Goal: Task Accomplishment & Management: Use online tool/utility

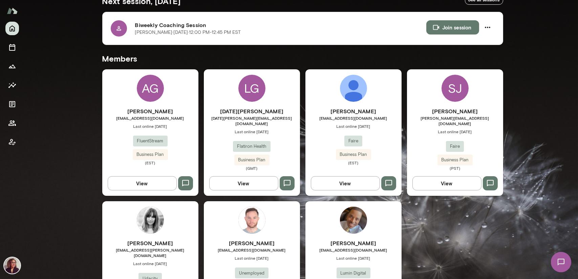
scroll to position [115, 0]
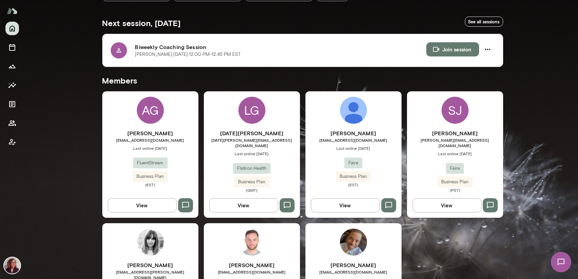
click at [149, 133] on h6 "[PERSON_NAME]" at bounding box center [150, 133] width 96 height 8
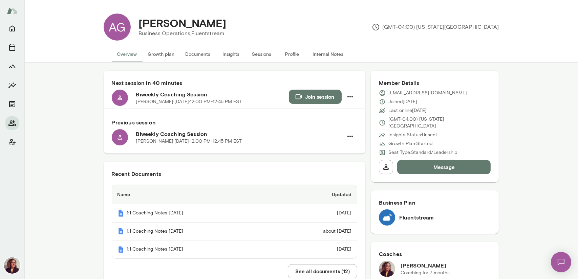
click at [201, 53] on button "Documents" at bounding box center [198, 54] width 36 height 16
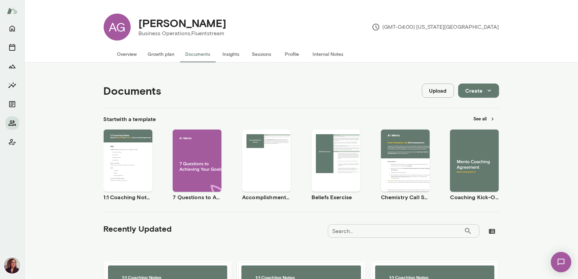
click at [128, 154] on span "Use template" at bounding box center [131, 154] width 25 height 5
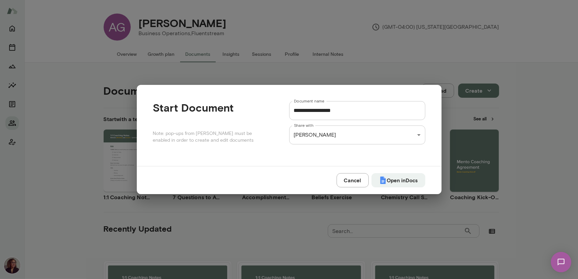
click at [361, 115] on input "**********" at bounding box center [357, 110] width 136 height 19
click at [396, 186] on button "Open in Docs" at bounding box center [398, 180] width 54 height 14
type input "**********"
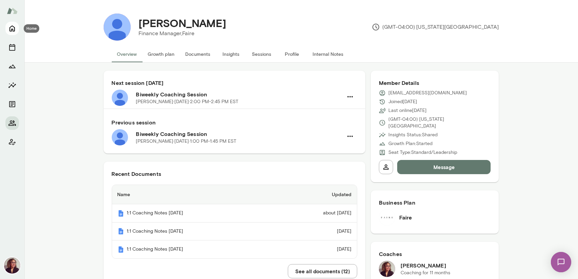
click at [14, 28] on icon "Home" at bounding box center [11, 29] width 5 height 6
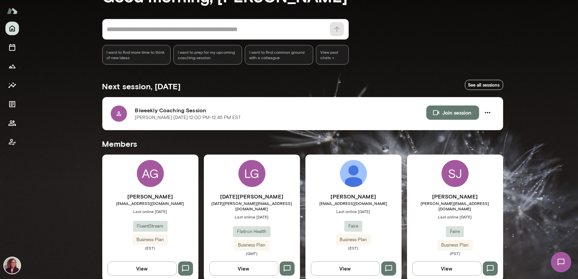
scroll to position [102, 0]
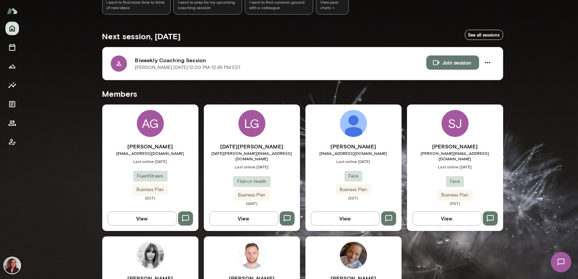
click at [150, 124] on div "AG" at bounding box center [150, 123] width 27 height 27
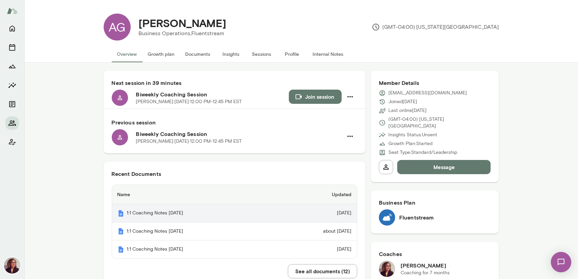
click at [159, 213] on th "1:1 Coaching Notes [DATE]" at bounding box center [193, 213] width 162 height 18
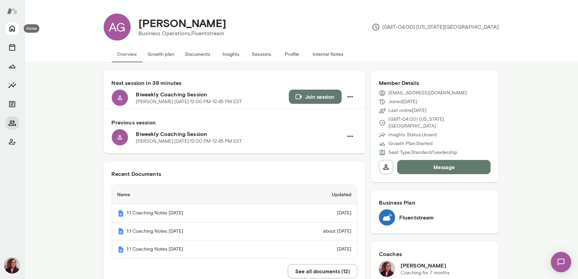
click at [12, 29] on icon "Home" at bounding box center [11, 29] width 5 height 6
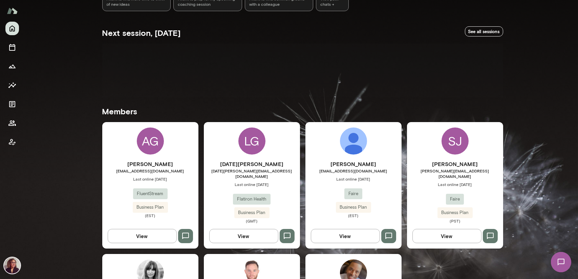
scroll to position [135, 0]
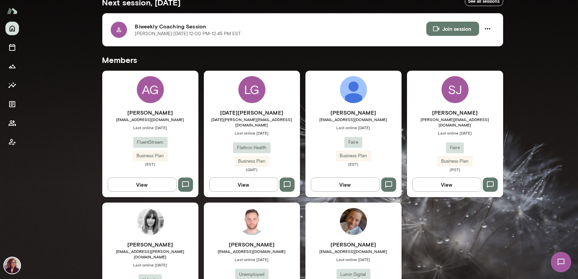
click at [454, 112] on h6 "[PERSON_NAME]" at bounding box center [455, 113] width 96 height 8
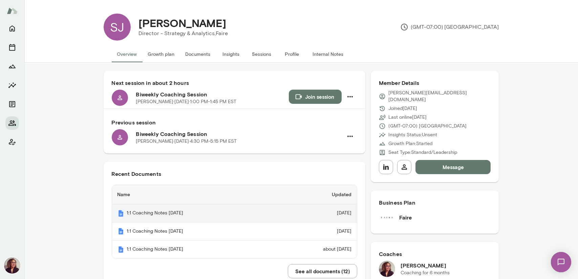
click at [217, 219] on th "1:1 Coaching Notes [DATE]" at bounding box center [193, 213] width 162 height 18
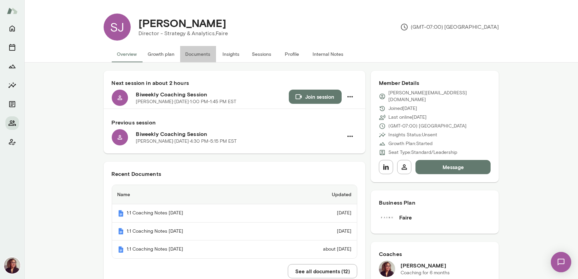
click at [200, 55] on button "Documents" at bounding box center [198, 54] width 36 height 16
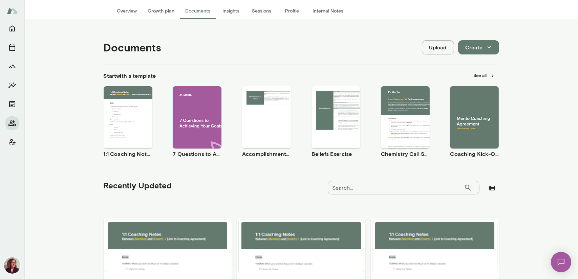
scroll to position [68, 0]
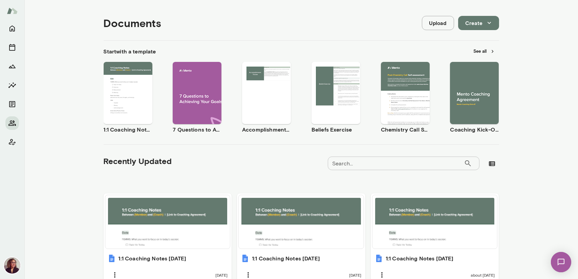
click at [119, 86] on span "Use template" at bounding box center [131, 87] width 25 height 5
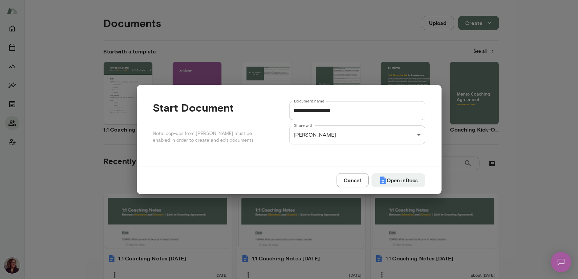
click at [355, 114] on input "**********" at bounding box center [357, 110] width 136 height 19
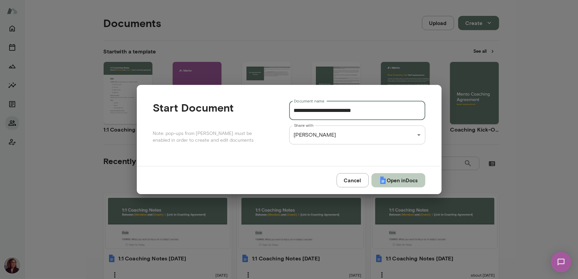
click at [389, 182] on button "Open in Docs" at bounding box center [398, 180] width 54 height 14
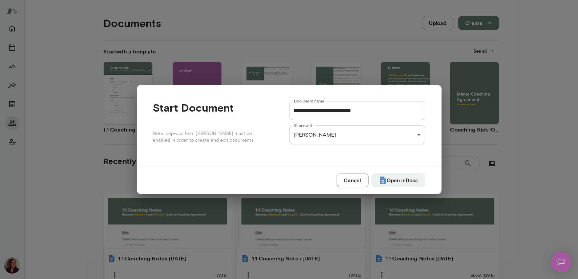
type input "**********"
